Goal: Obtain resource: Obtain resource

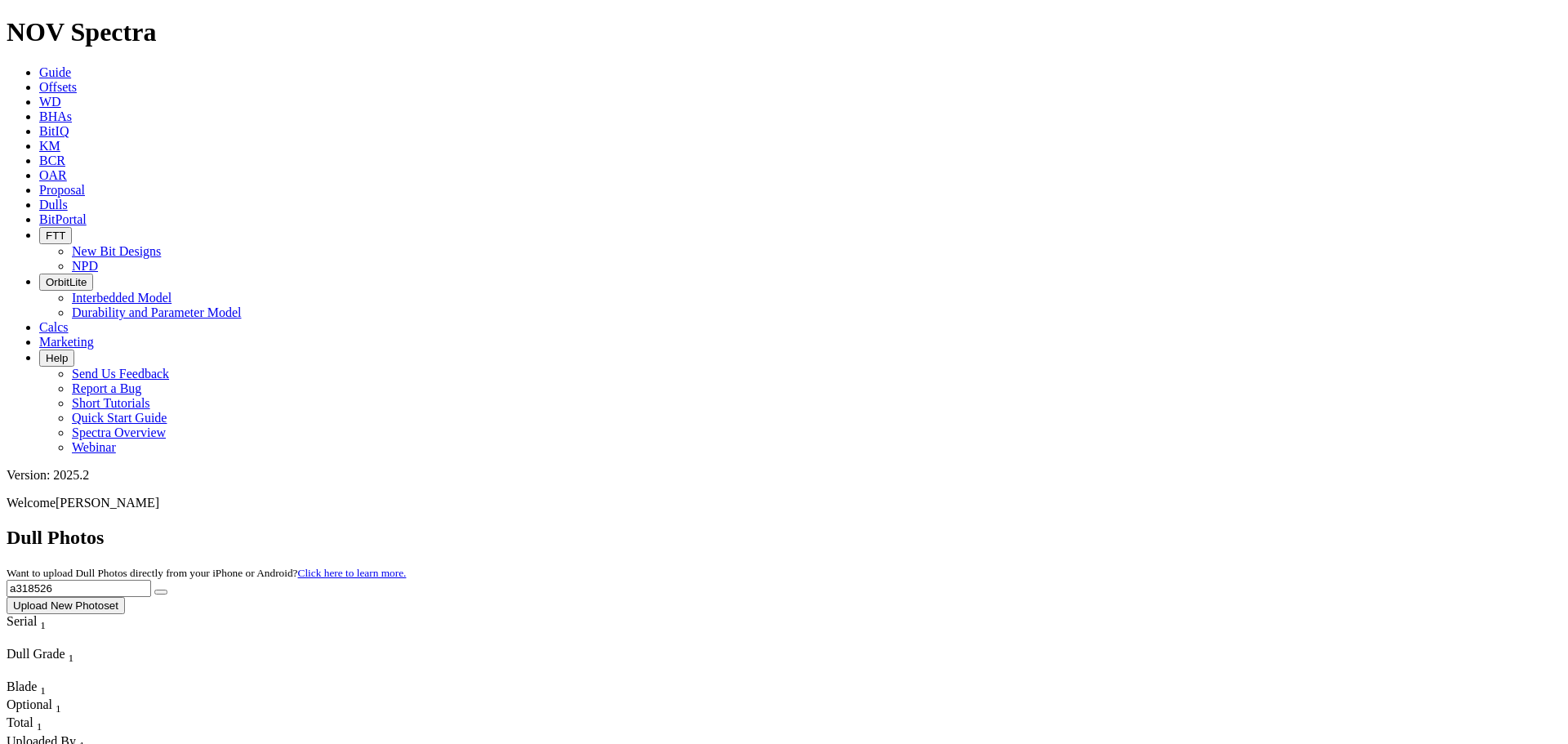
click at [77, 80] on link "Offsets" at bounding box center [58, 87] width 37 height 14
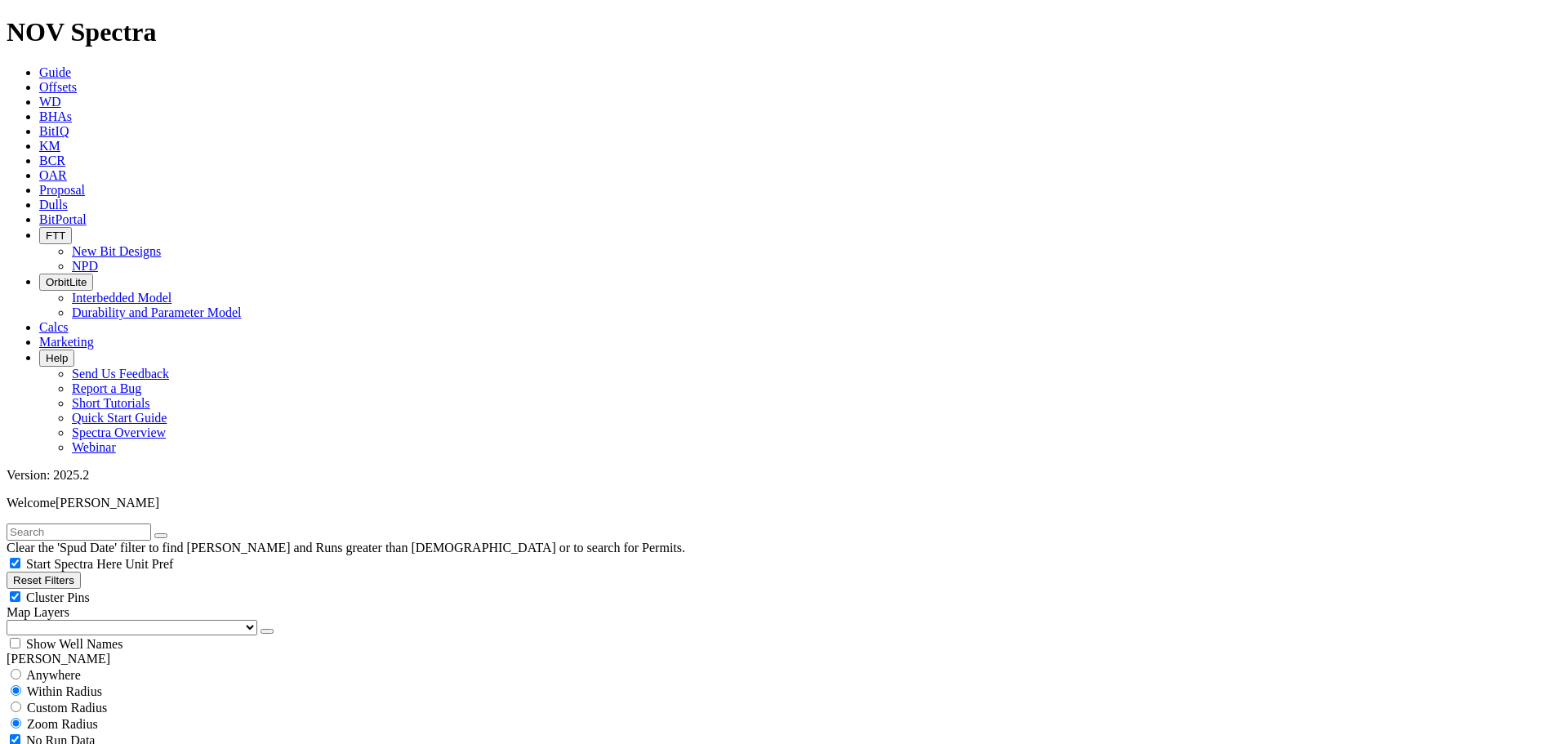
click at [260, 629] on button "button" at bounding box center [267, 631] width 13 height 4
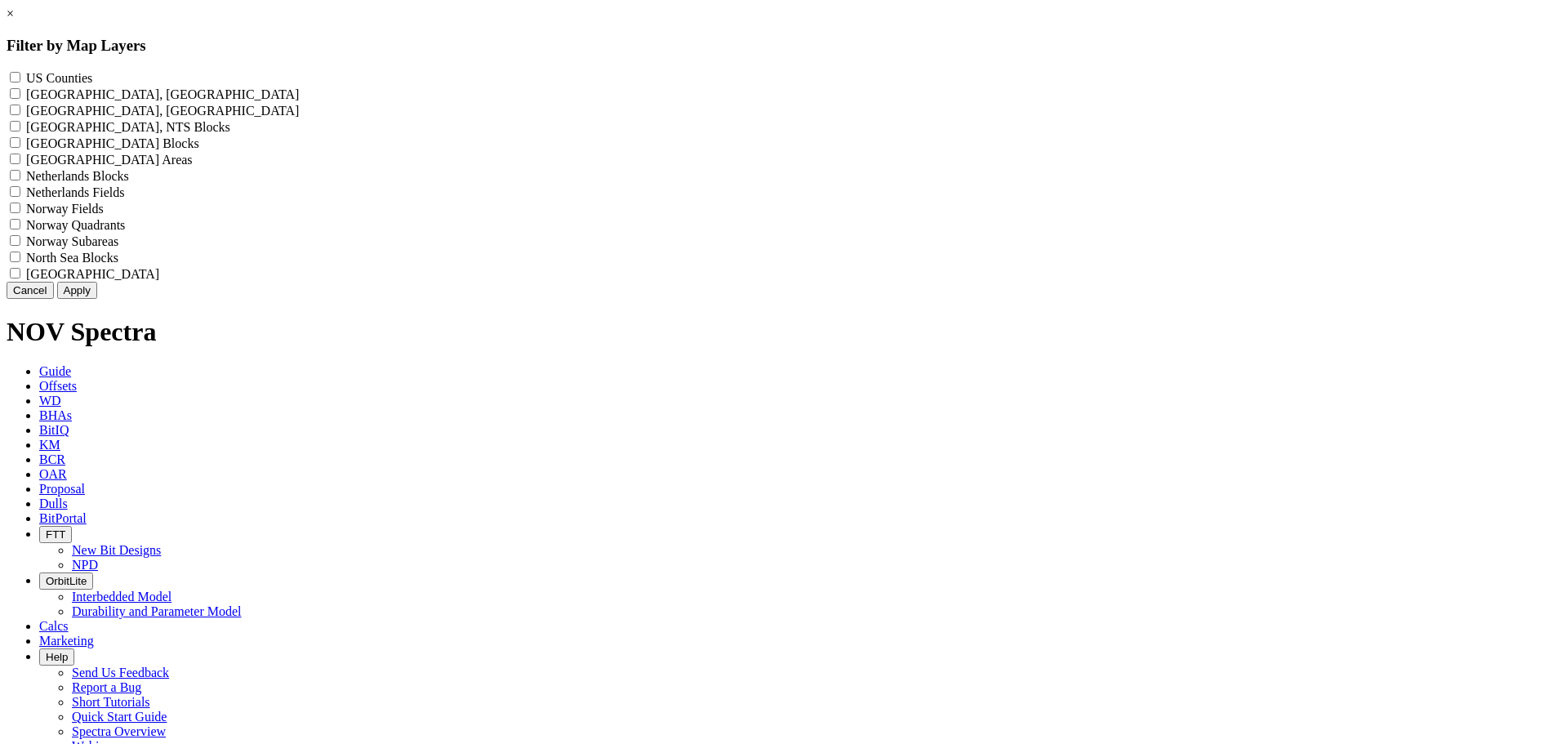
click at [93, 76] on label "US Counties - ()" at bounding box center [59, 78] width 66 height 14
click at [21, 76] on Counties "US Counties - ()" at bounding box center [15, 78] width 11 height 11
checkbox Counties "true"
click at [97, 298] on button "Apply" at bounding box center [77, 290] width 40 height 17
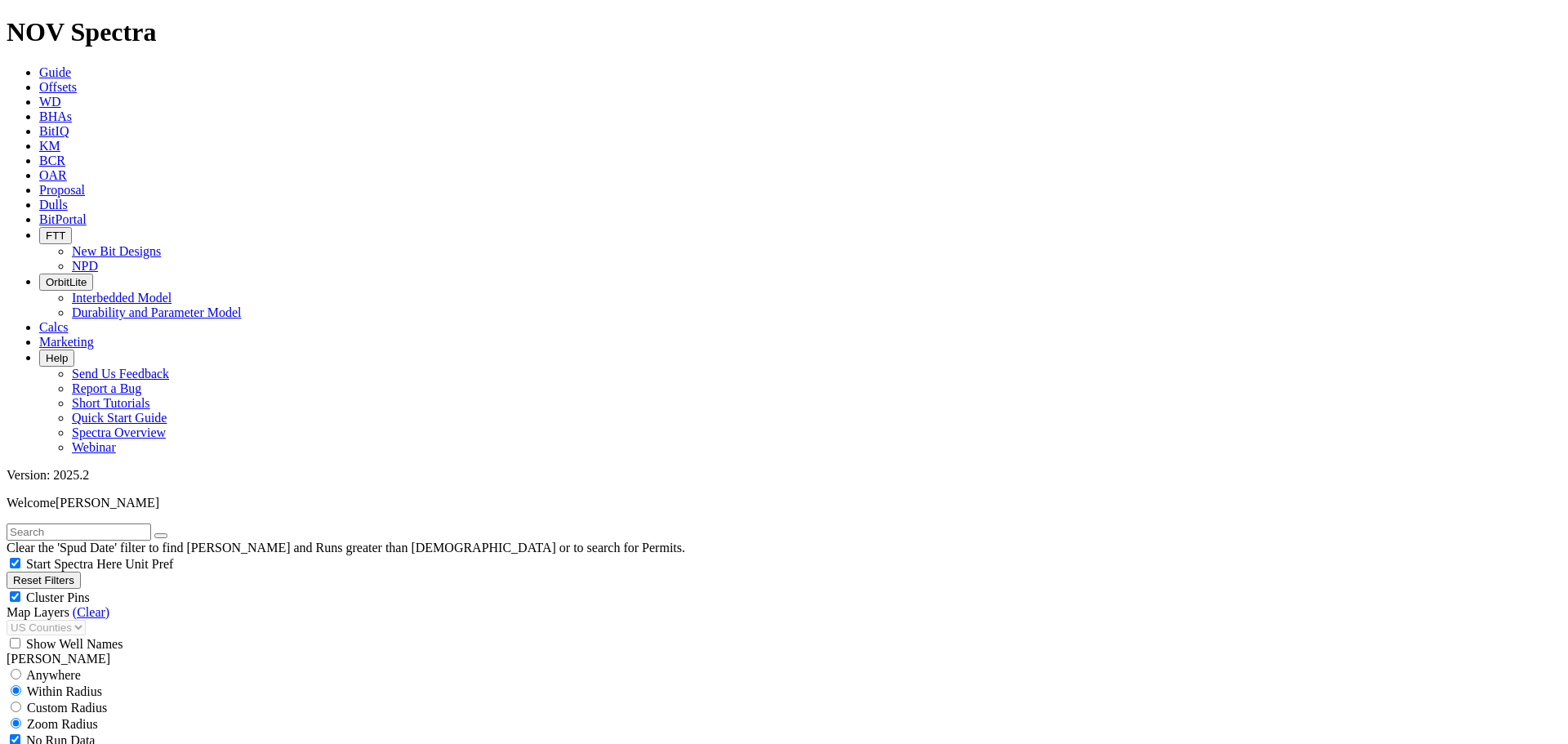
scroll to position [245769, 0]
click at [109, 523] on input "text" at bounding box center [78, 531] width 144 height 17
type input "BUCCO"
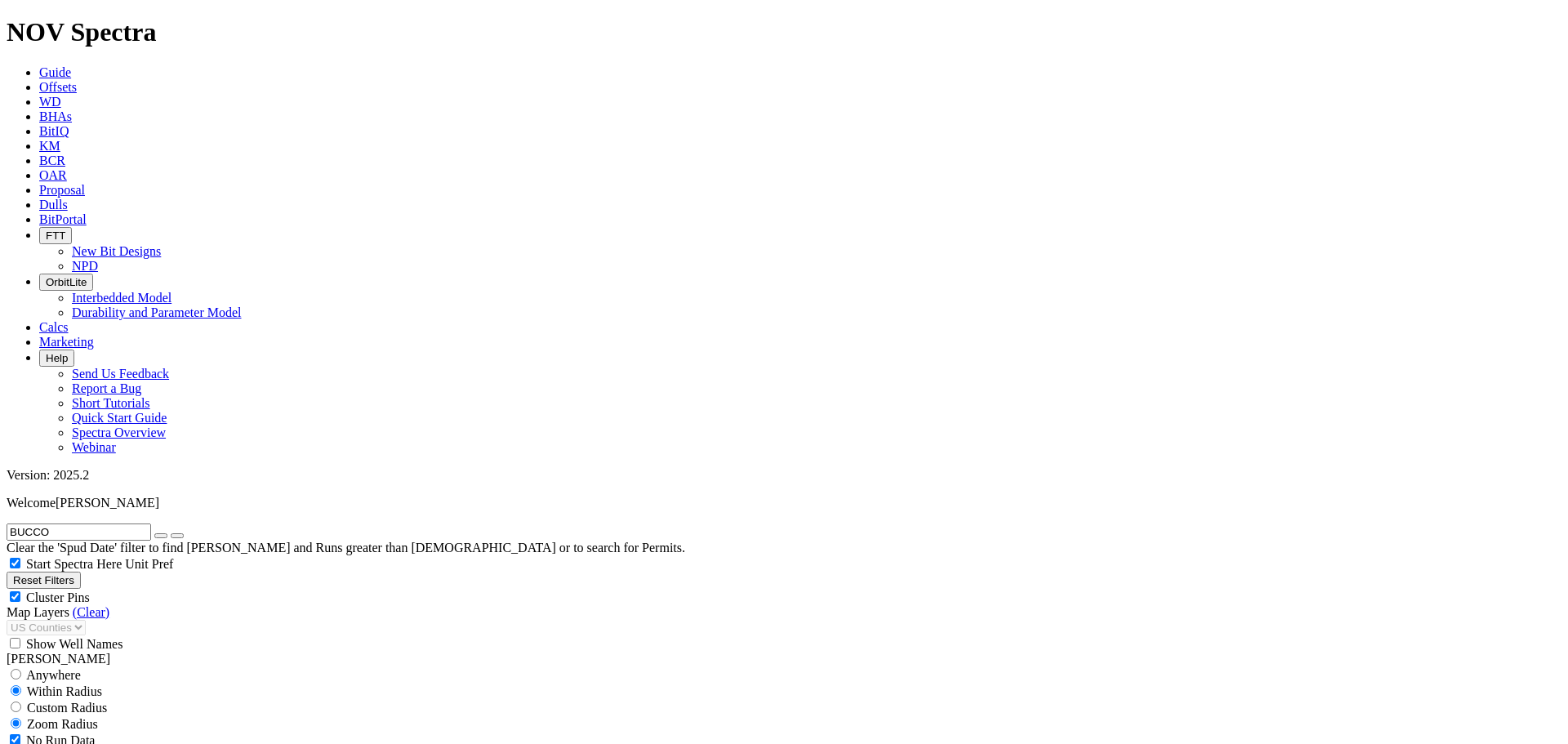
select select "12.25"
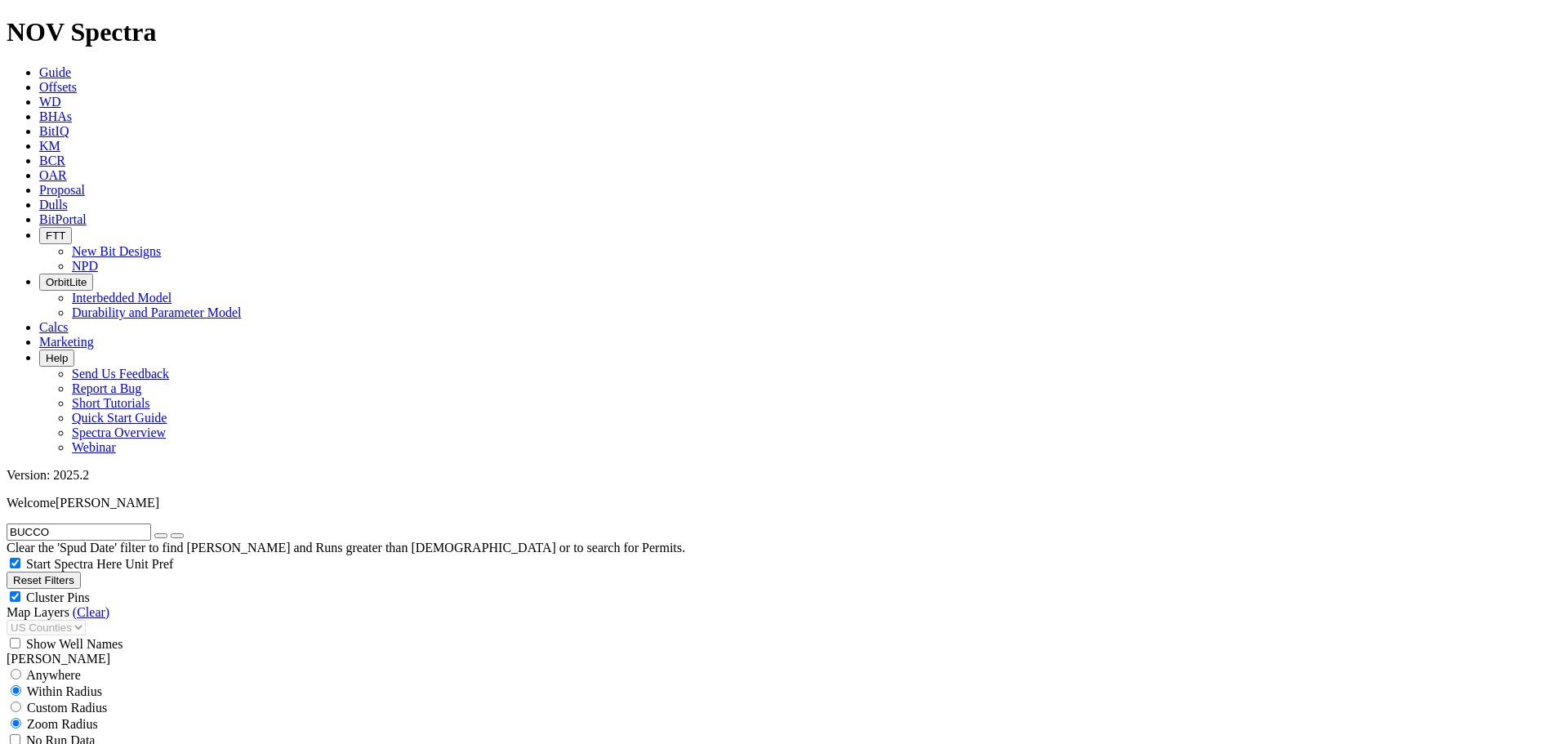
checkbox input "false"
select select "? number:12.25 ?"
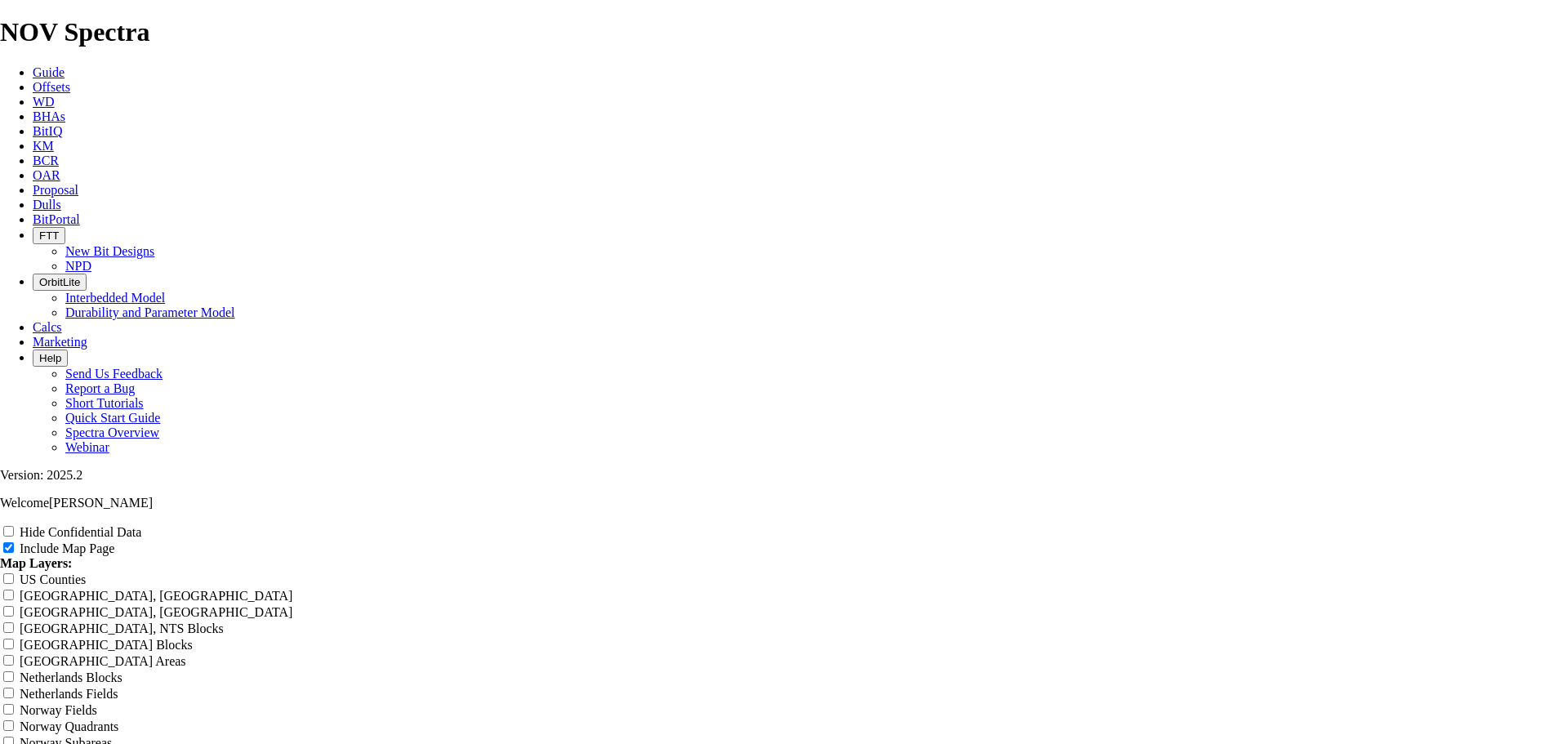
click at [14, 573] on input "US Counties" at bounding box center [9, 578] width 11 height 11
checkbox input "true"
click at [33, 80] on icon at bounding box center [33, 87] width 0 height 14
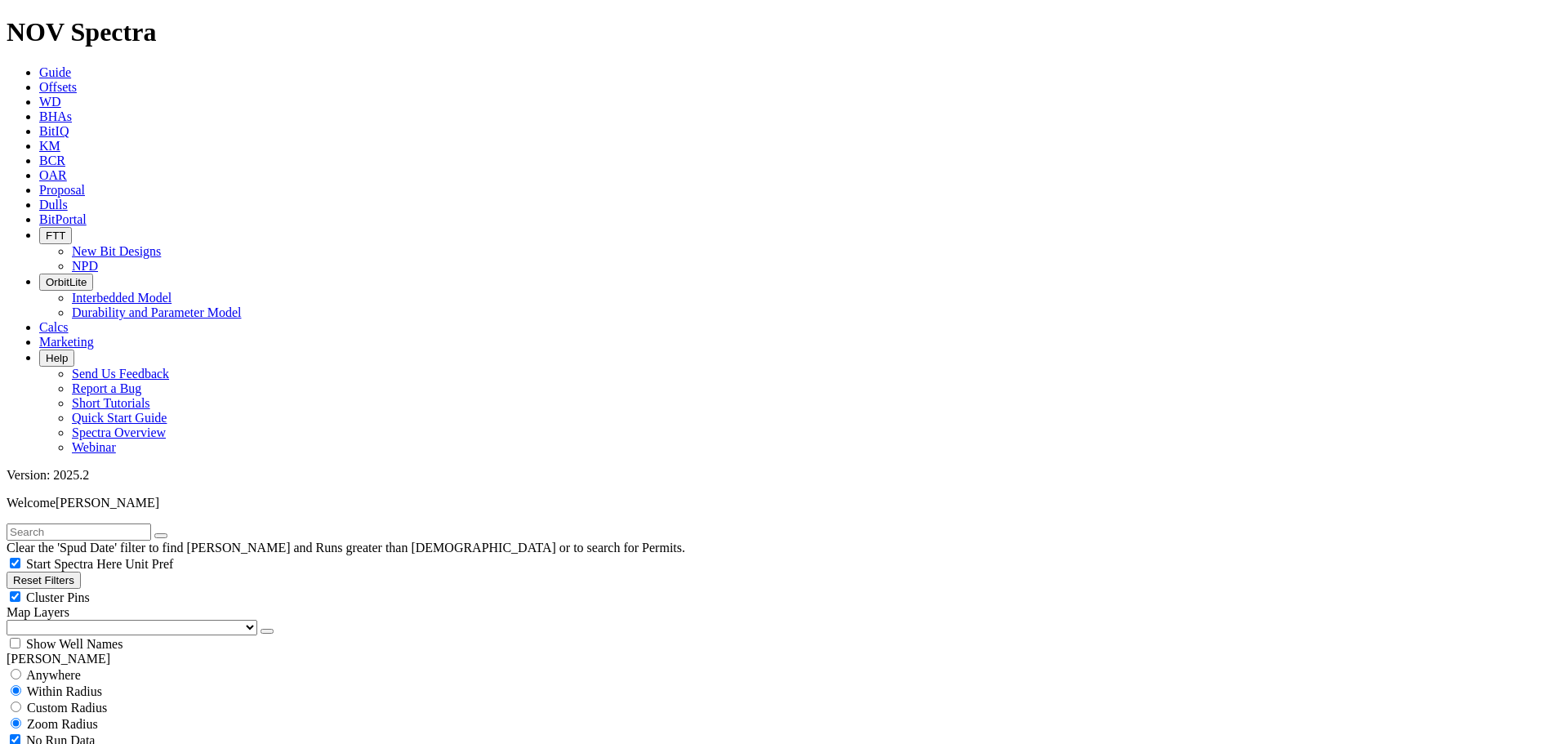
click at [267, 631] on icon "button" at bounding box center [267, 631] width 0 height 0
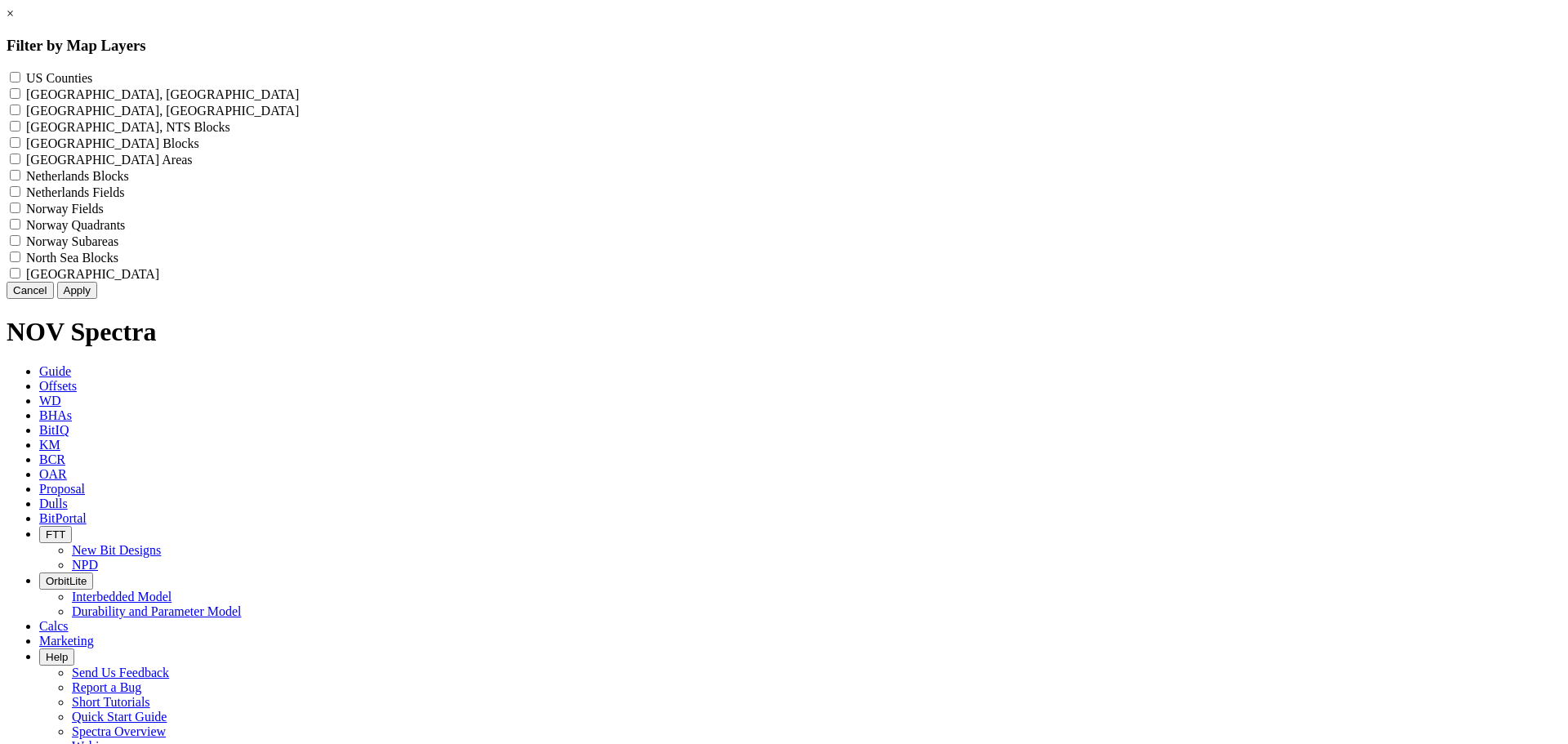
click at [21, 78] on Counties "US Counties - ()" at bounding box center [15, 78] width 11 height 11
checkbox Counties "true"
click at [97, 298] on button "Apply" at bounding box center [77, 290] width 40 height 17
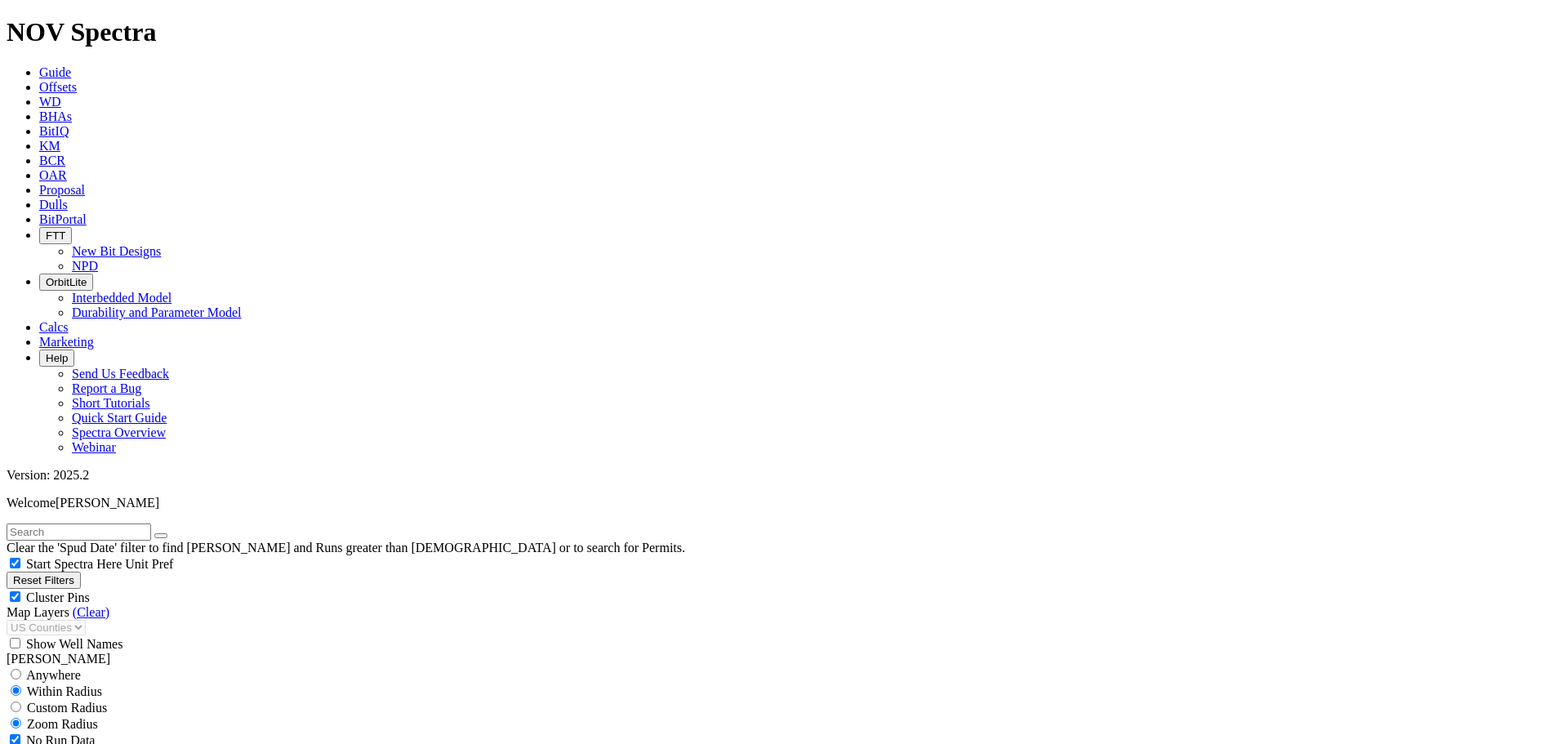
scroll to position [490, 0]
select select "8.5"
checkbox input "false"
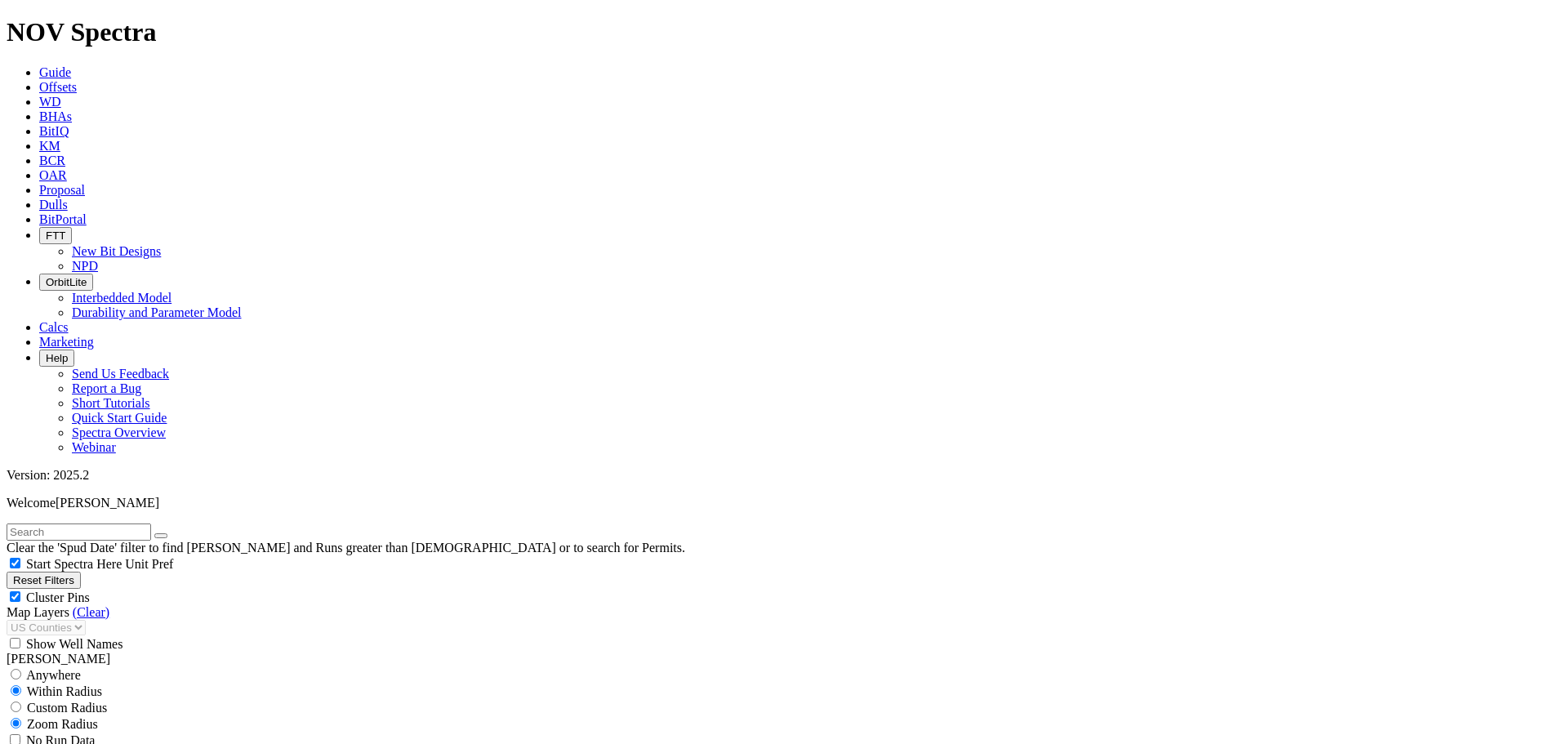
select select "? number:8.5 ?"
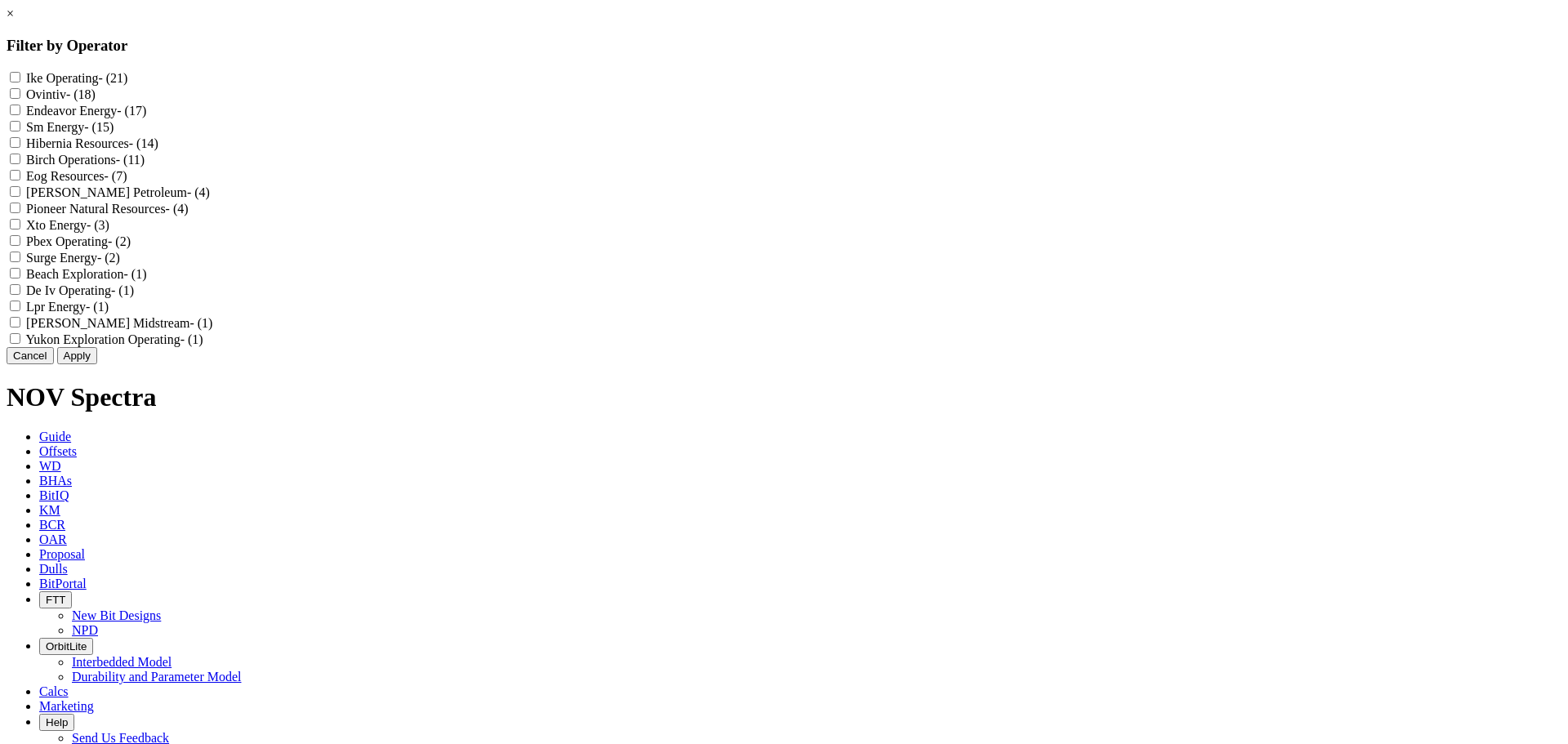
click at [159, 151] on label "Hibernia Resources - (14)" at bounding box center [92, 143] width 132 height 14
click at [21, 148] on Resources "Hibernia Resources - (14)" at bounding box center [15, 143] width 11 height 11
checkbox Resources "true"
click at [97, 364] on button "Apply" at bounding box center [77, 355] width 40 height 17
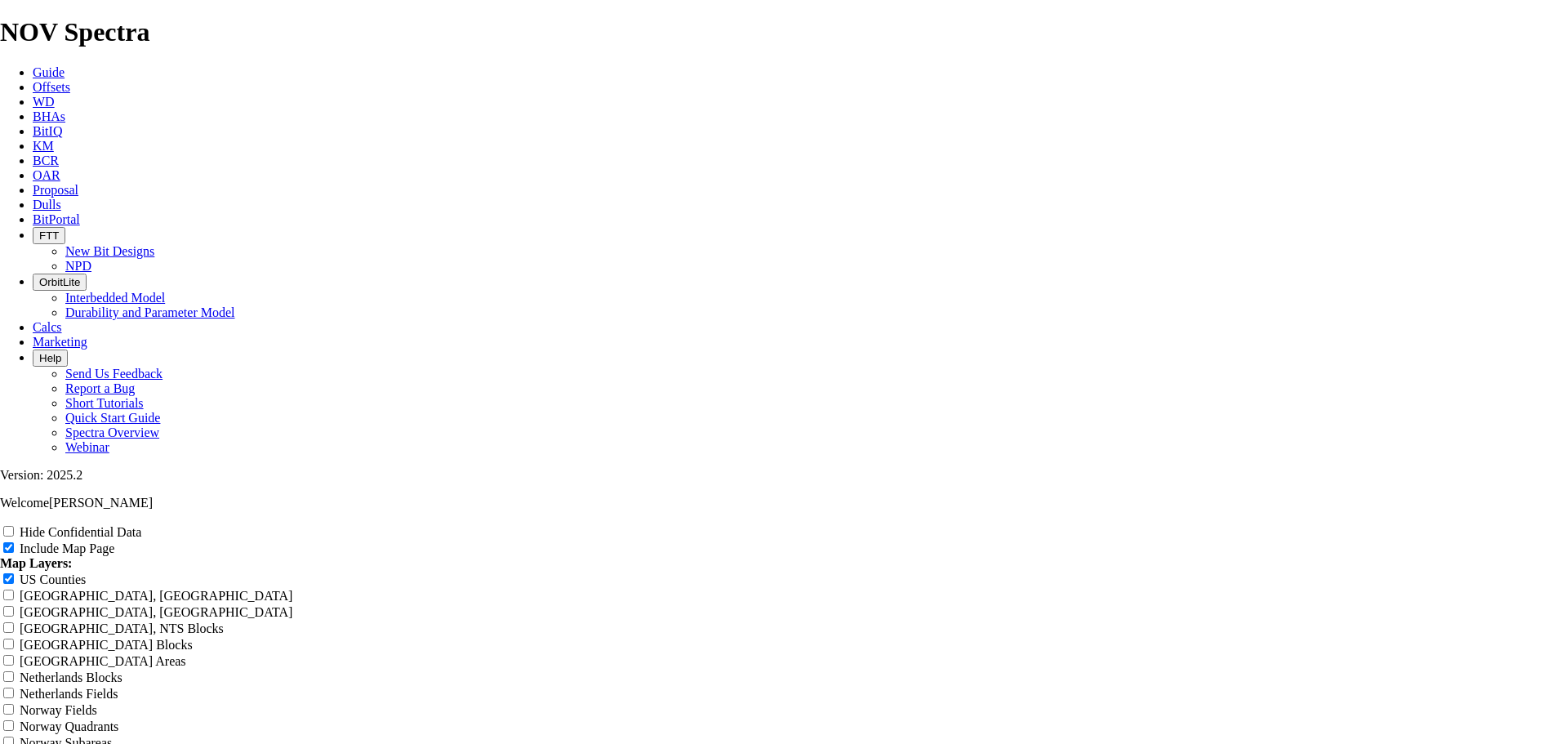
scroll to position [1714, 0]
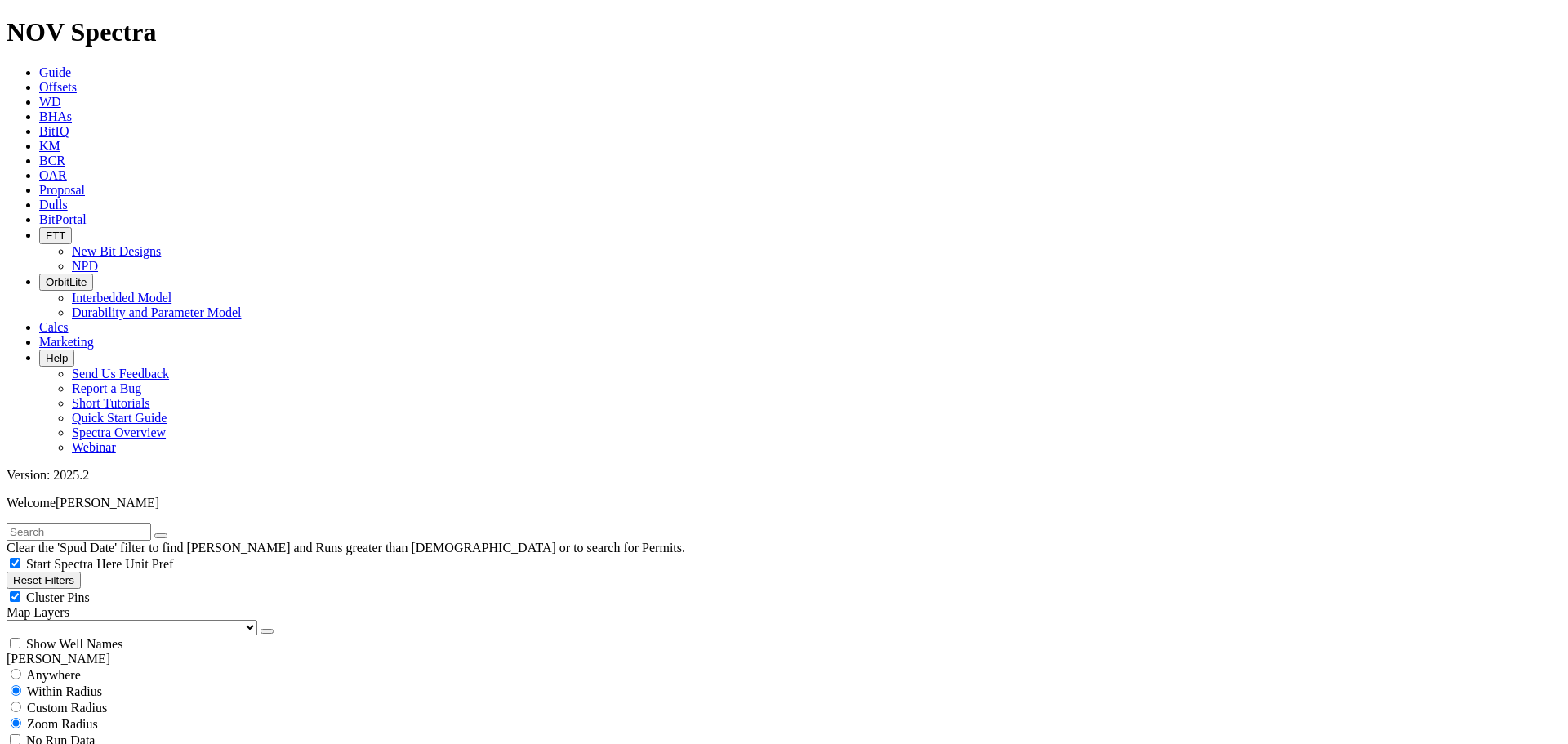
scroll to position [571, 0]
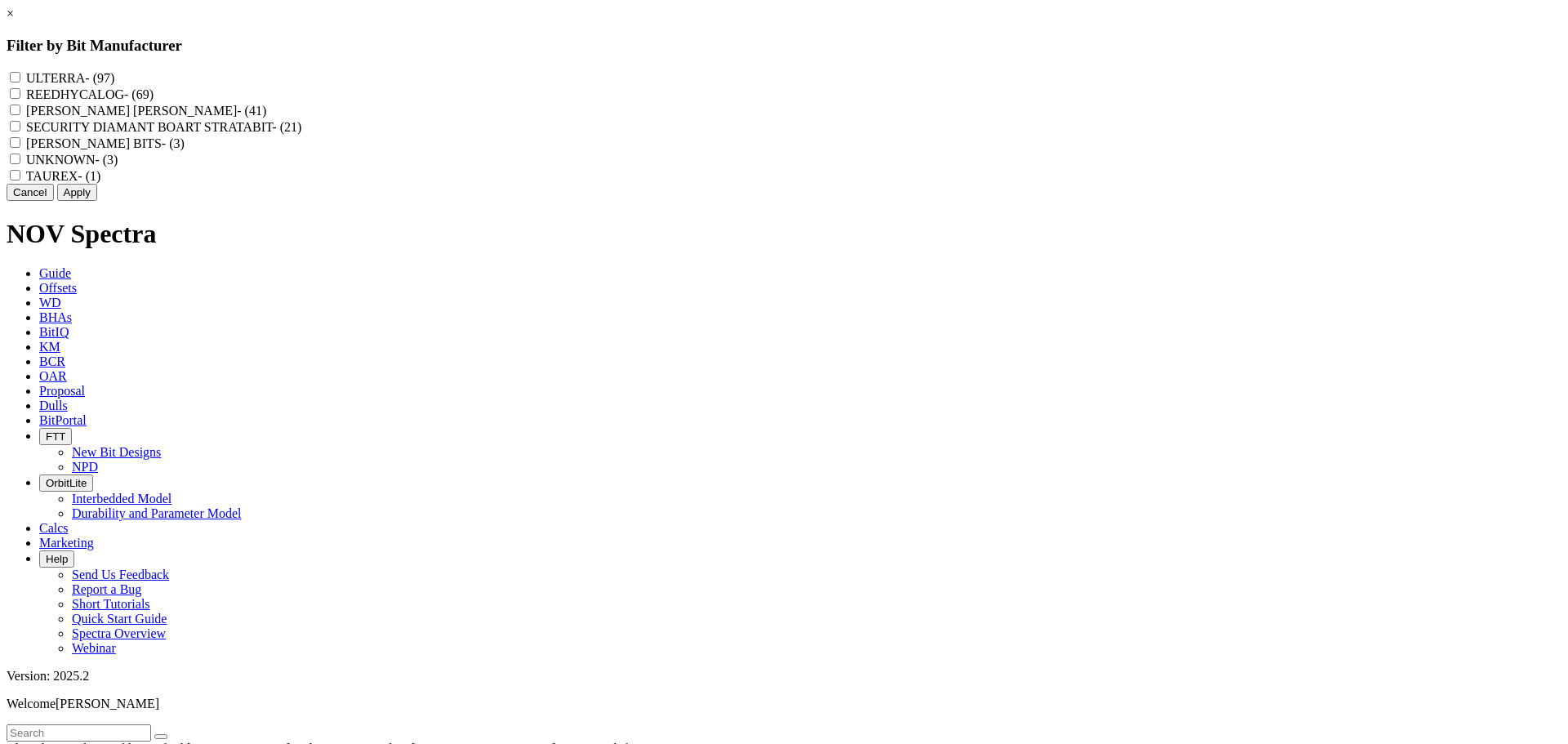
click at [153, 93] on label "REEDHYCALOG - (69)" at bounding box center [89, 94] width 127 height 14
click at [21, 93] on input "REEDHYCALOG - (69)" at bounding box center [15, 94] width 11 height 11
checkbox input "true"
click at [97, 200] on button "Apply" at bounding box center [77, 192] width 40 height 17
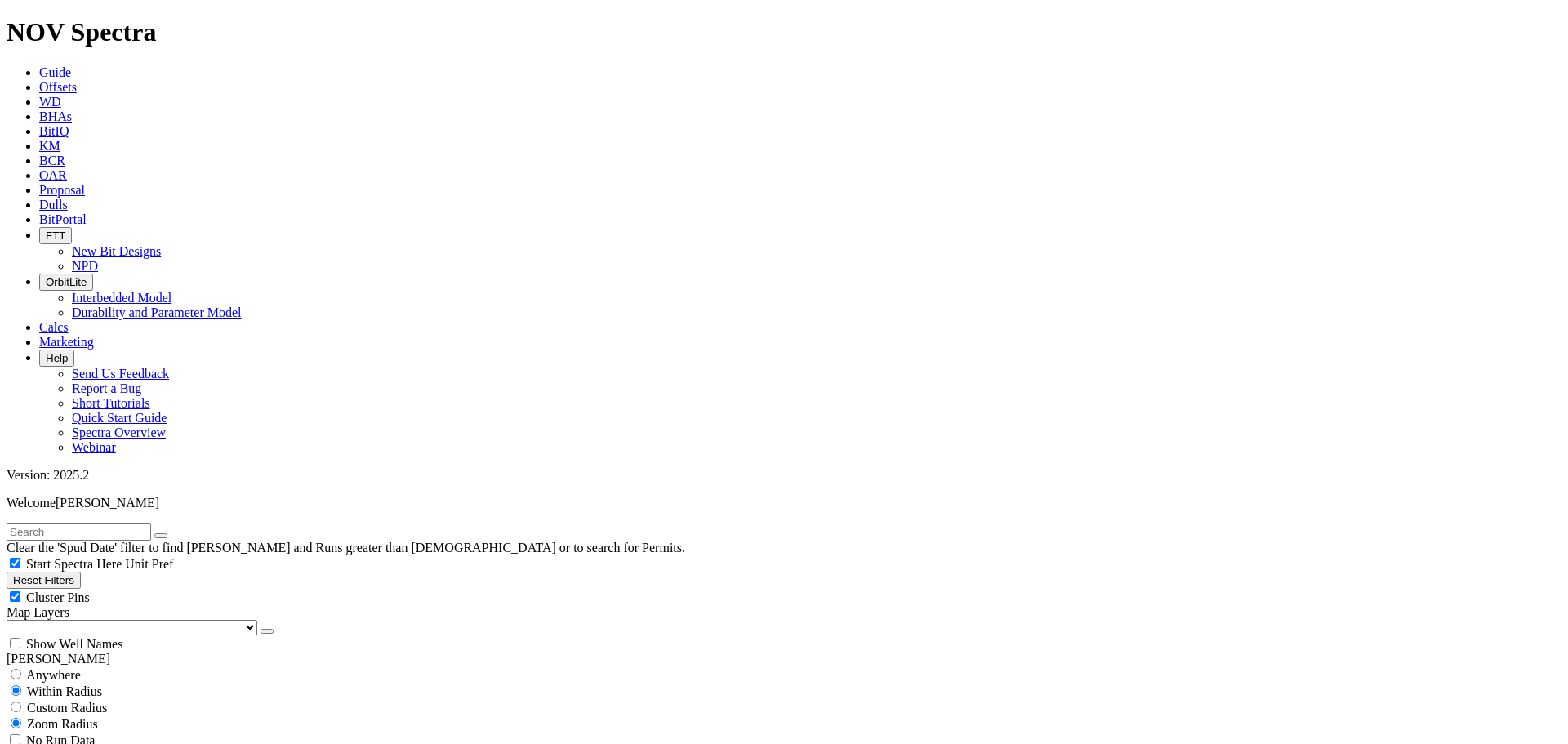
click at [260, 629] on button "button" at bounding box center [267, 631] width 13 height 4
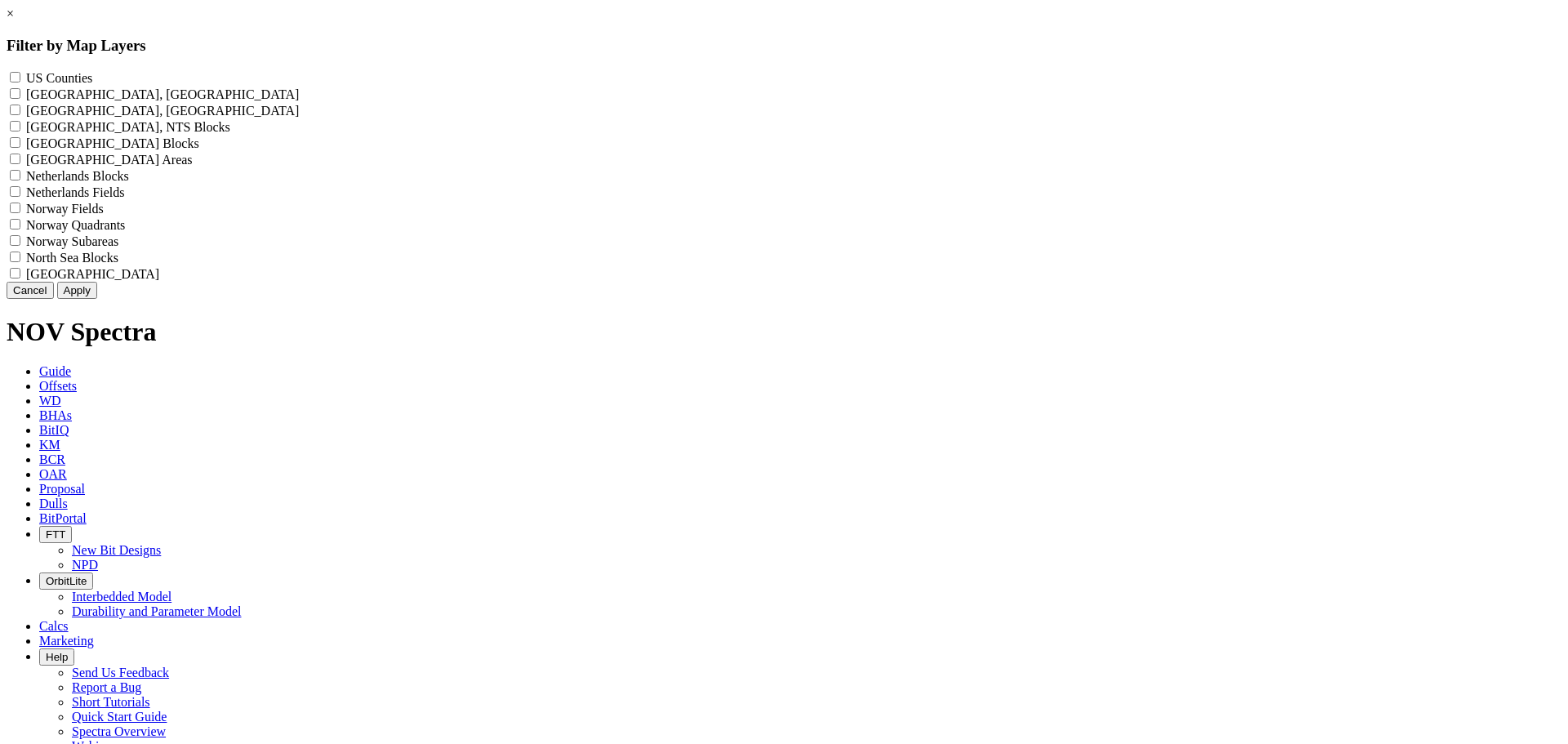
click at [93, 80] on label "US Counties - ()" at bounding box center [59, 78] width 66 height 14
click at [21, 80] on Counties "US Counties - ()" at bounding box center [15, 78] width 11 height 11
checkbox Counties "true"
click at [97, 298] on button "Apply" at bounding box center [77, 290] width 40 height 17
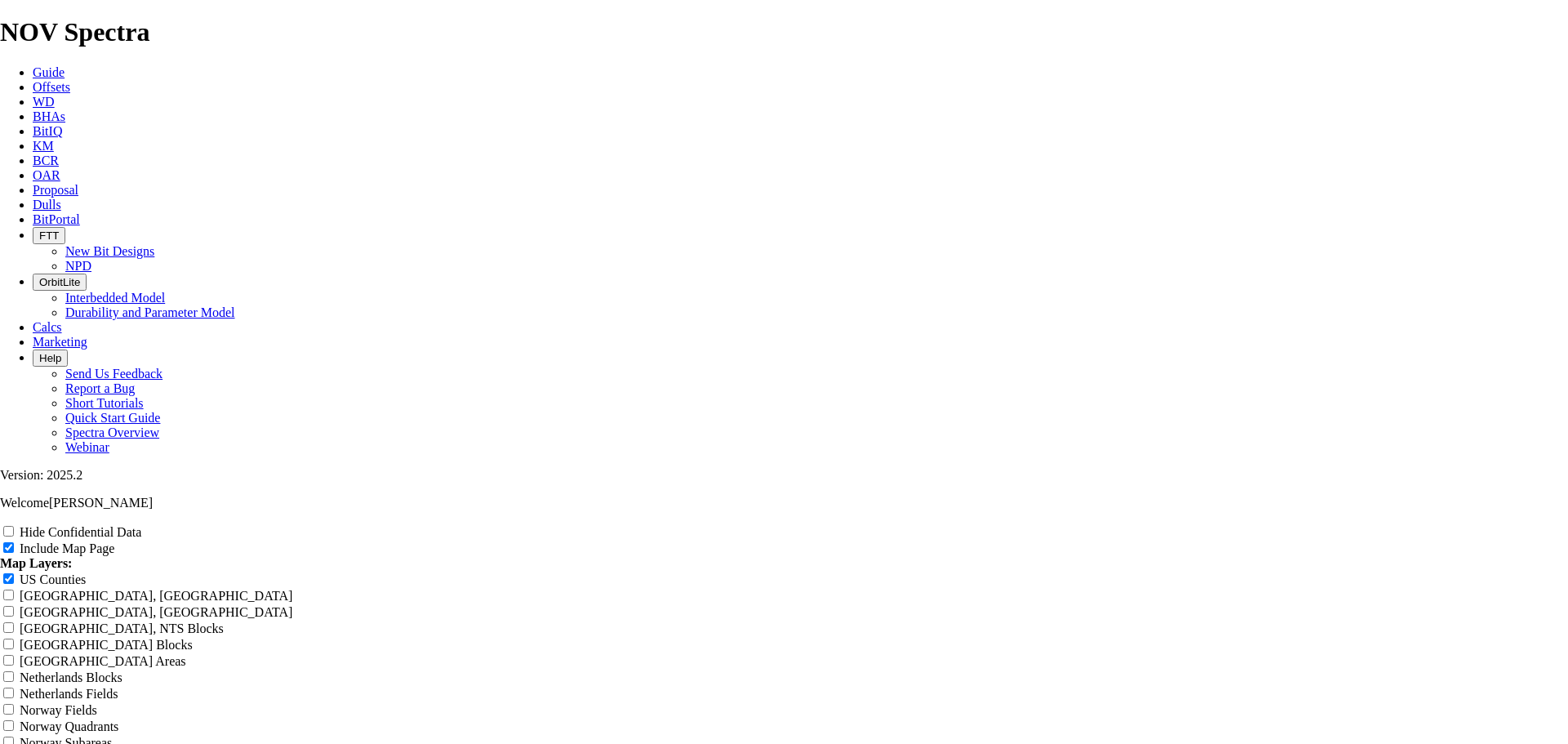
scroll to position [2939, 0]
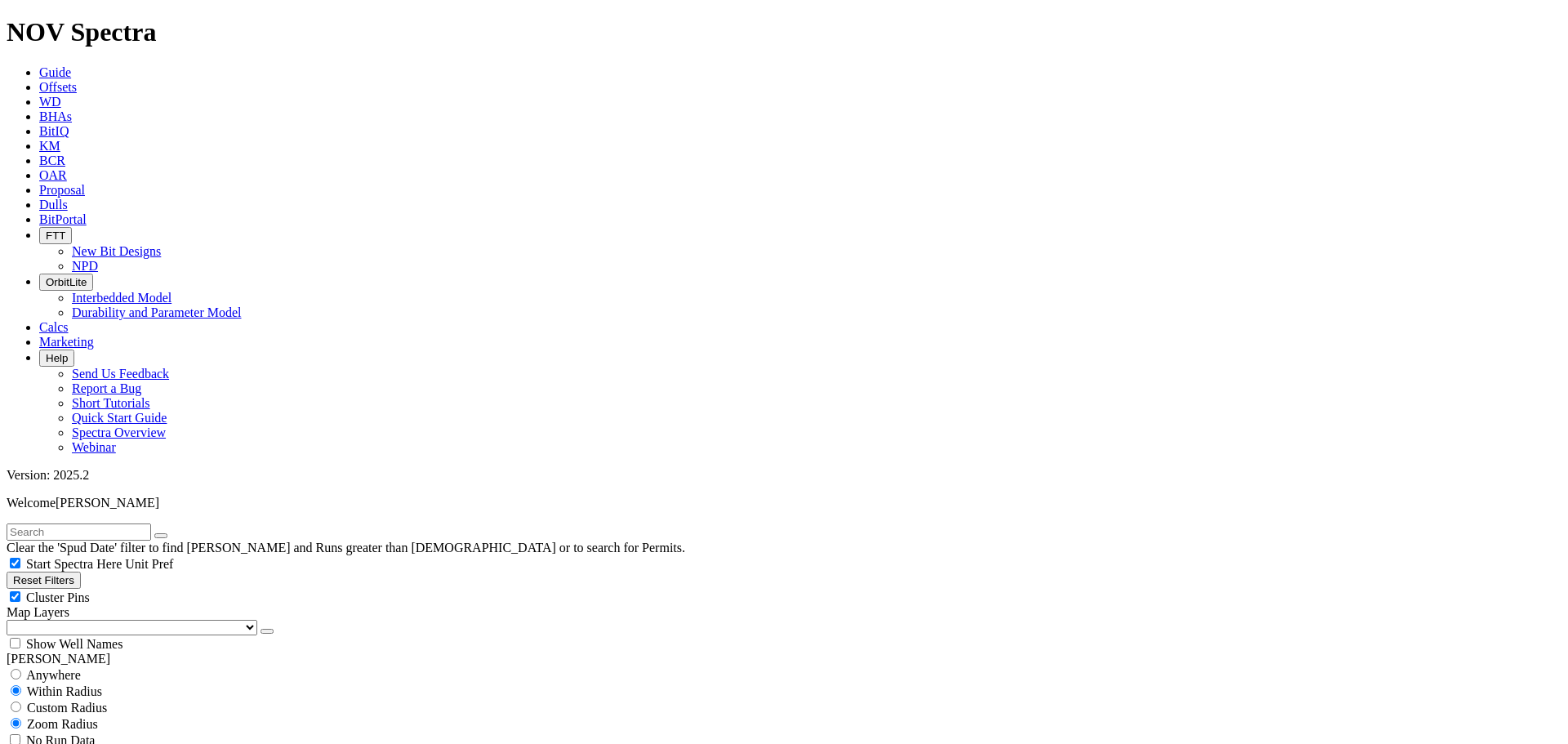
scroll to position [653, 0]
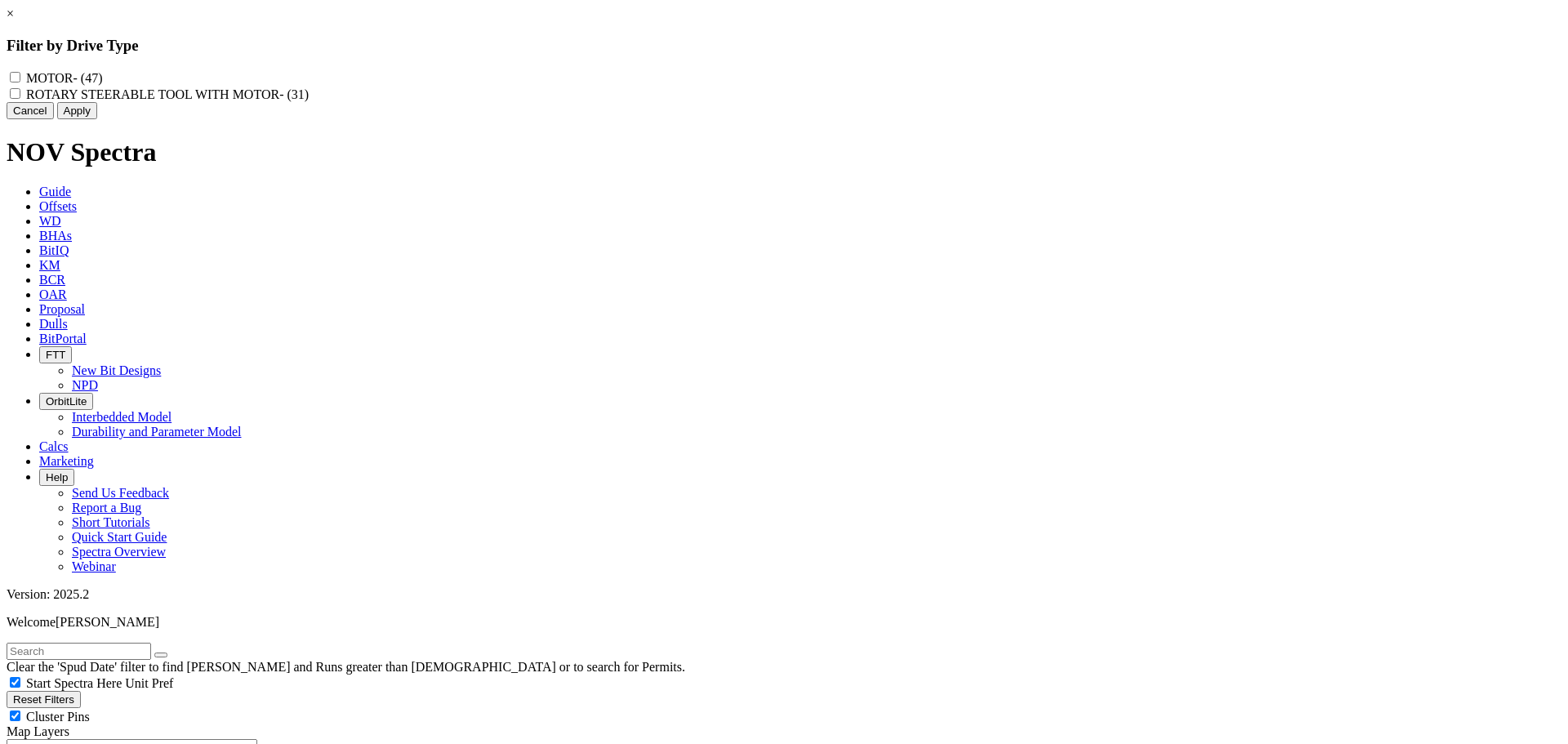
click at [103, 79] on label "MOTOR - (47)" at bounding box center [63, 78] width 76 height 14
click at [21, 79] on input "MOTOR - (47)" at bounding box center [15, 78] width 11 height 11
checkbox input "true"
click at [97, 119] on button "Apply" at bounding box center [77, 110] width 40 height 17
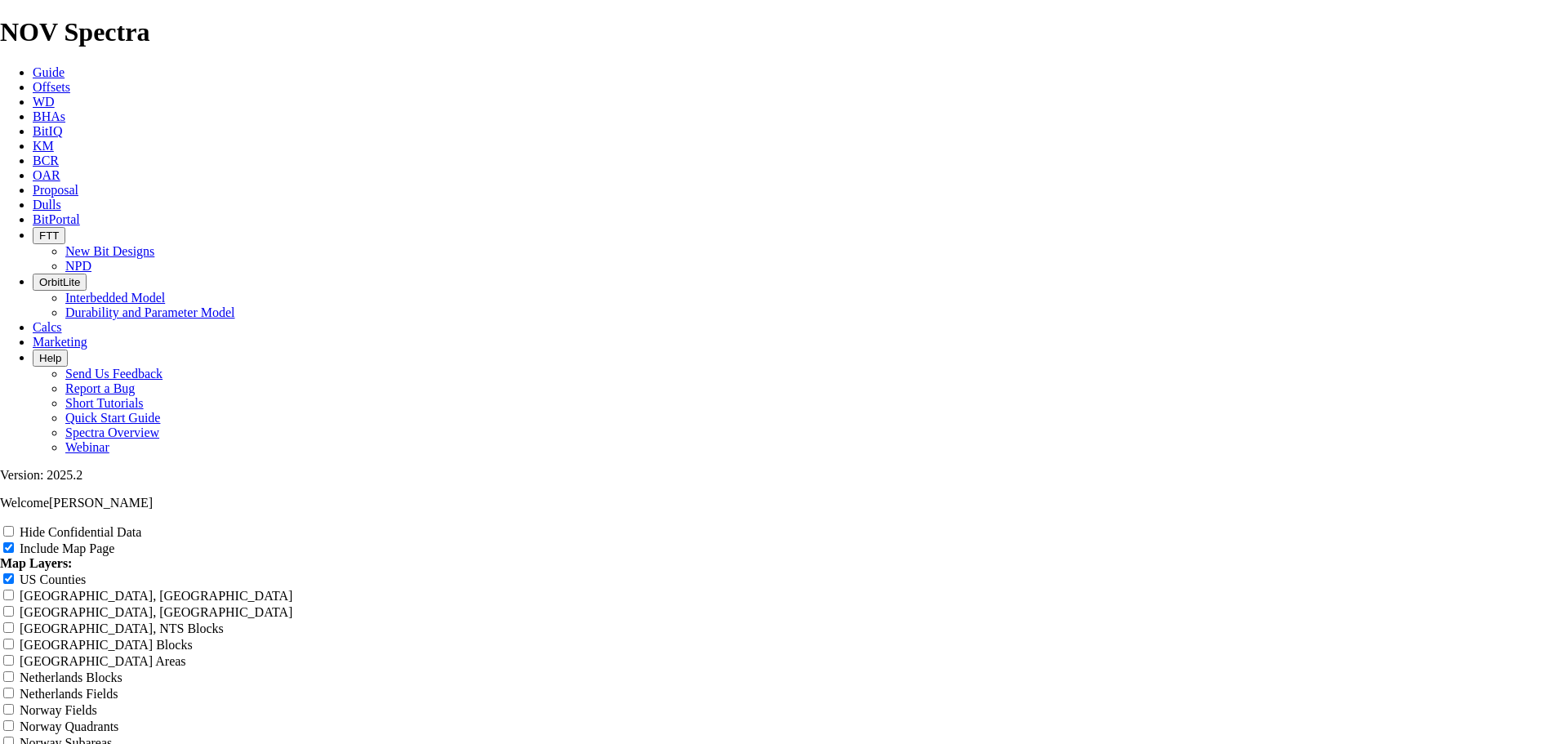
scroll to position [2041, 0]
drag, startPoint x: 513, startPoint y: 168, endPoint x: 514, endPoint y: 177, distance: 9.1
radio input "true"
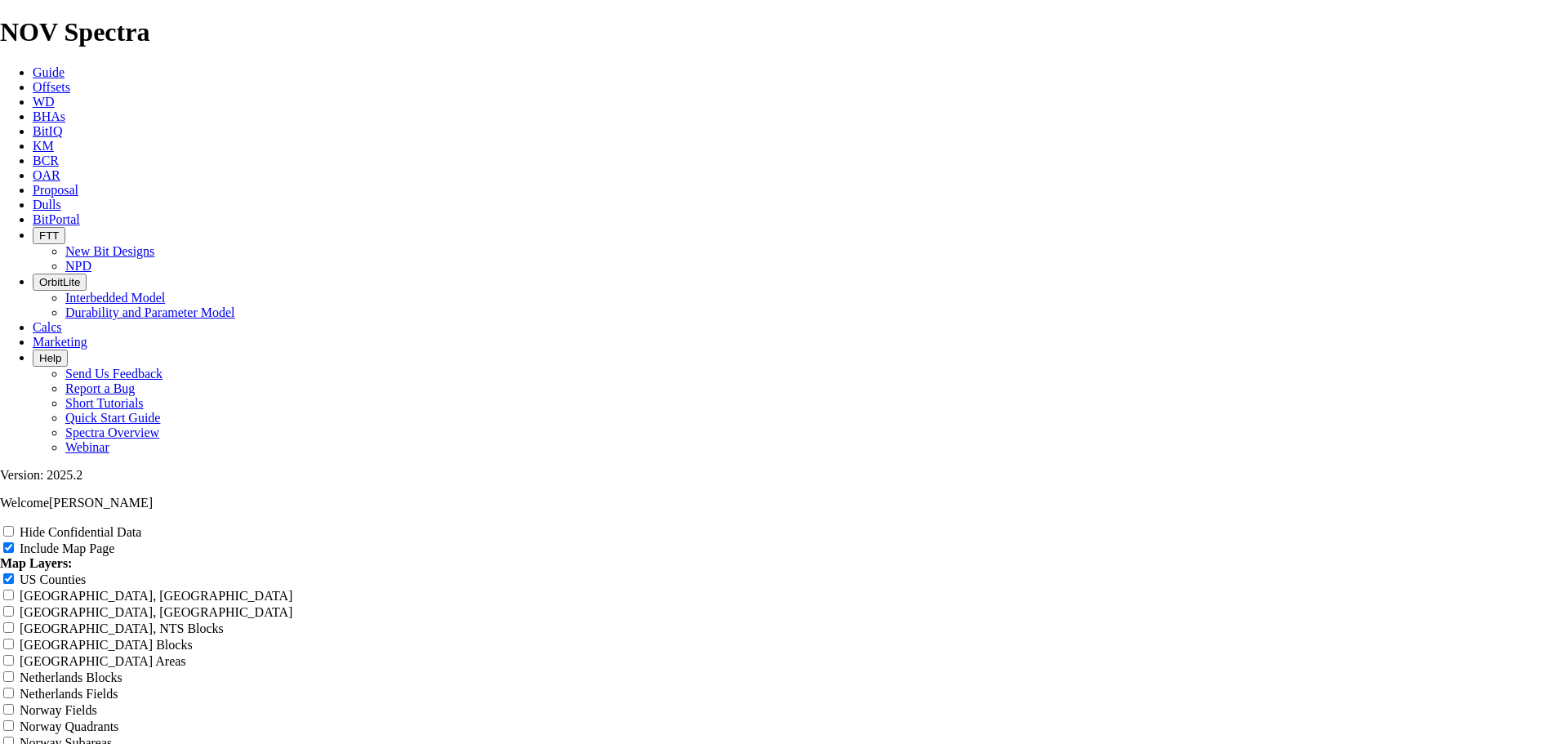
radio input "true"
